Goal: Information Seeking & Learning: Learn about a topic

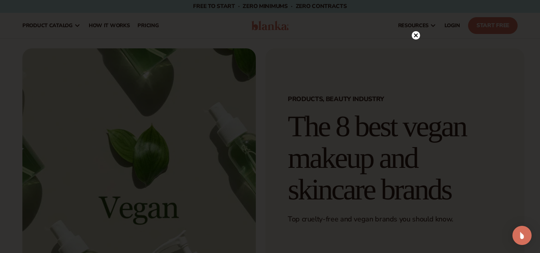
click at [413, 40] on div at bounding box center [416, 35] width 8 height 14
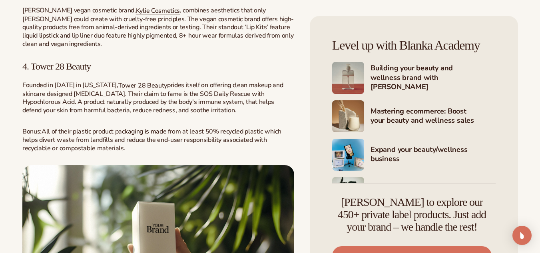
scroll to position [1242, 0]
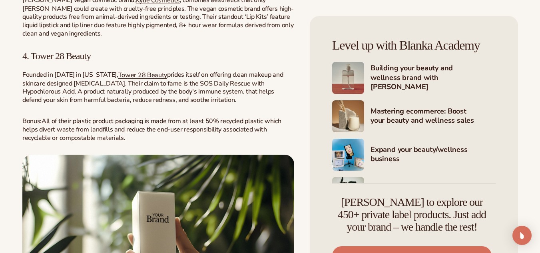
drag, startPoint x: 93, startPoint y: 17, endPoint x: 32, endPoint y: 14, distance: 60.4
copy span "Kylie Cosmetics"
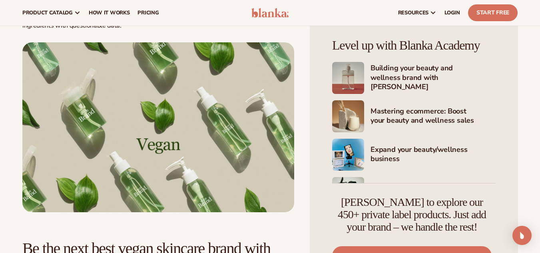
scroll to position [1773, 0]
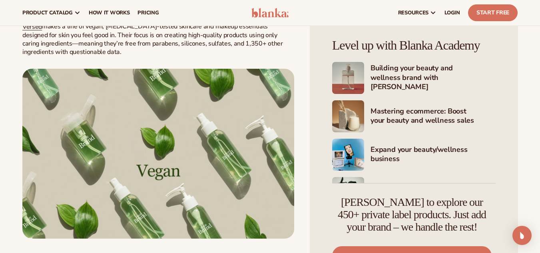
drag, startPoint x: 61, startPoint y: 38, endPoint x: 32, endPoint y: 38, distance: 29.2
click at [32, 13] on h3 "8. Versed" at bounding box center [158, 7] width 272 height 10
drag, startPoint x: 32, startPoint y: 38, endPoint x: 63, endPoint y: 42, distance: 31.0
click at [63, 13] on h3 "8. Versed" at bounding box center [158, 7] width 272 height 10
click at [54, 13] on span "8. Versed" at bounding box center [38, 7] width 32 height 10
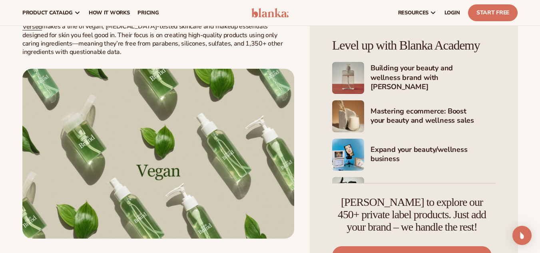
click at [54, 13] on span "8. Versed" at bounding box center [38, 7] width 32 height 10
copy div "8. Versed"
drag, startPoint x: 545, startPoint y: 151, endPoint x: 533, endPoint y: 202, distance: 52.5
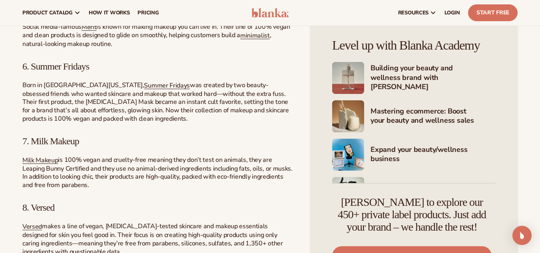
scroll to position [1568, 0]
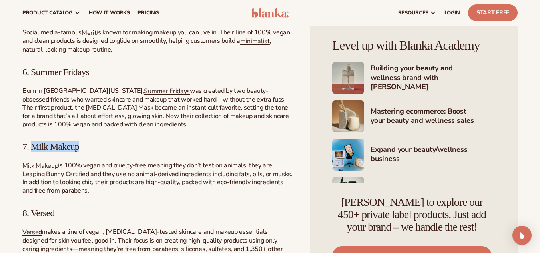
drag, startPoint x: 88, startPoint y: 183, endPoint x: 32, endPoint y: 178, distance: 56.2
click at [32, 152] on h3 "7. Milk Makeup" at bounding box center [158, 146] width 272 height 10
copy span "Milk Makeup"
drag, startPoint x: 97, startPoint y: 105, endPoint x: 32, endPoint y: 106, distance: 64.3
click at [32, 77] on h3 "6. Summer Fridays" at bounding box center [158, 72] width 272 height 10
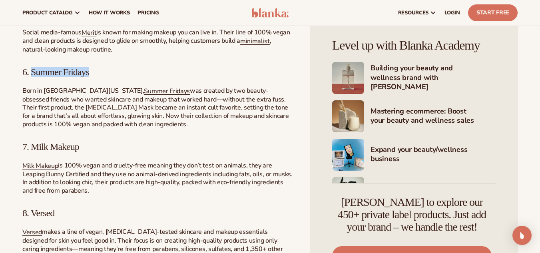
copy span "Summer Fridays"
drag, startPoint x: 61, startPoint y: 50, endPoint x: 30, endPoint y: 45, distance: 30.8
click at [30, 18] on h3 "5. Merit" at bounding box center [158, 13] width 272 height 10
copy span "Merit"
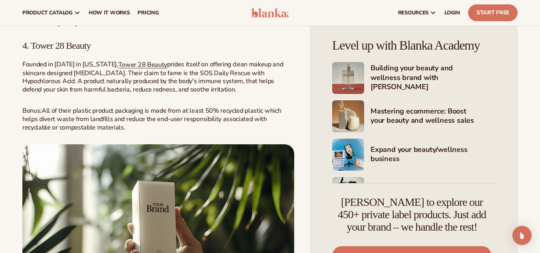
scroll to position [1205, 0]
